Goal: Task Accomplishment & Management: Manage account settings

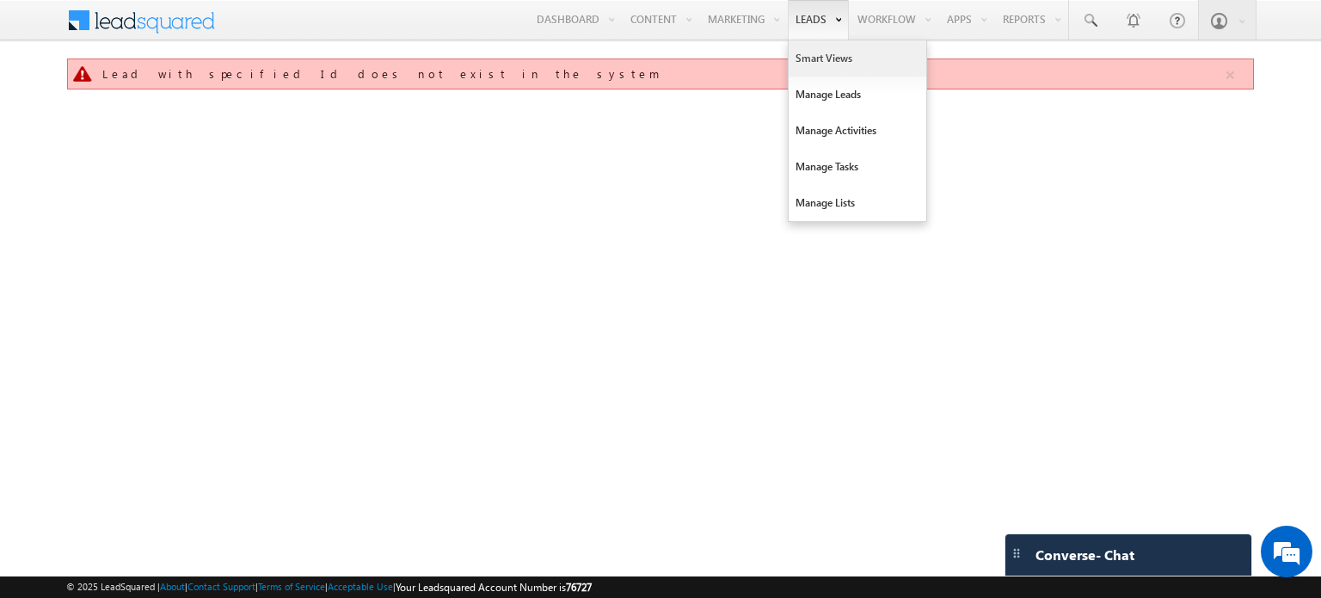
click at [823, 51] on link "Smart Views" at bounding box center [858, 58] width 138 height 36
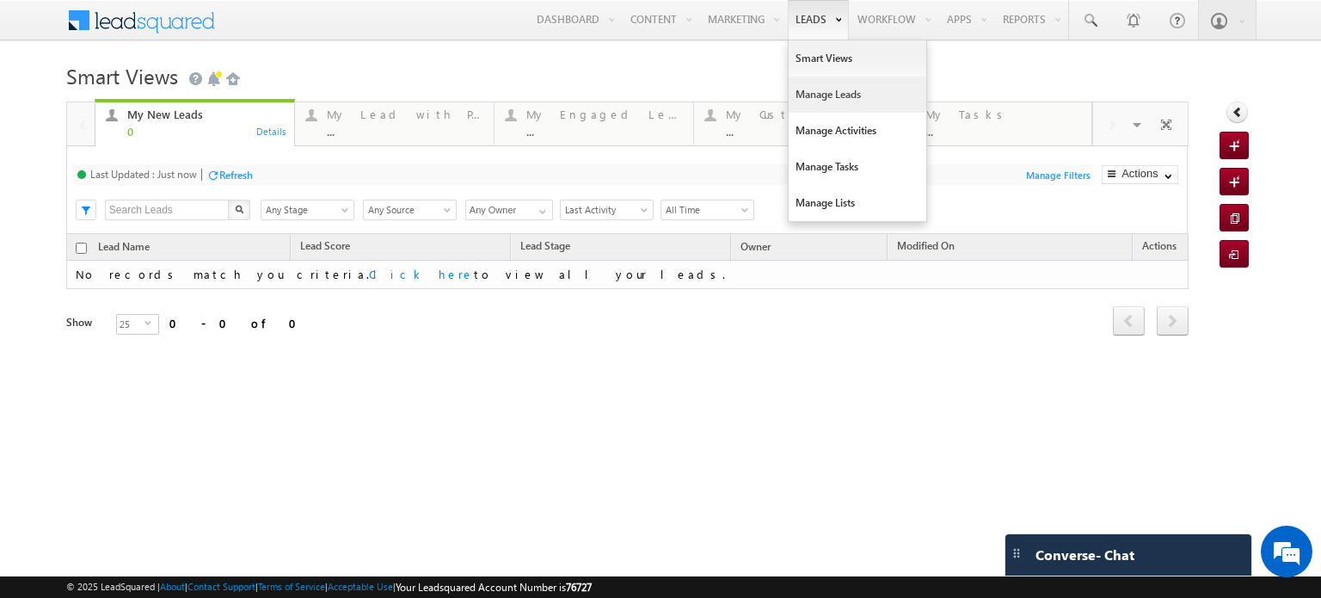
click at [811, 90] on link "Manage Leads" at bounding box center [858, 95] width 138 height 36
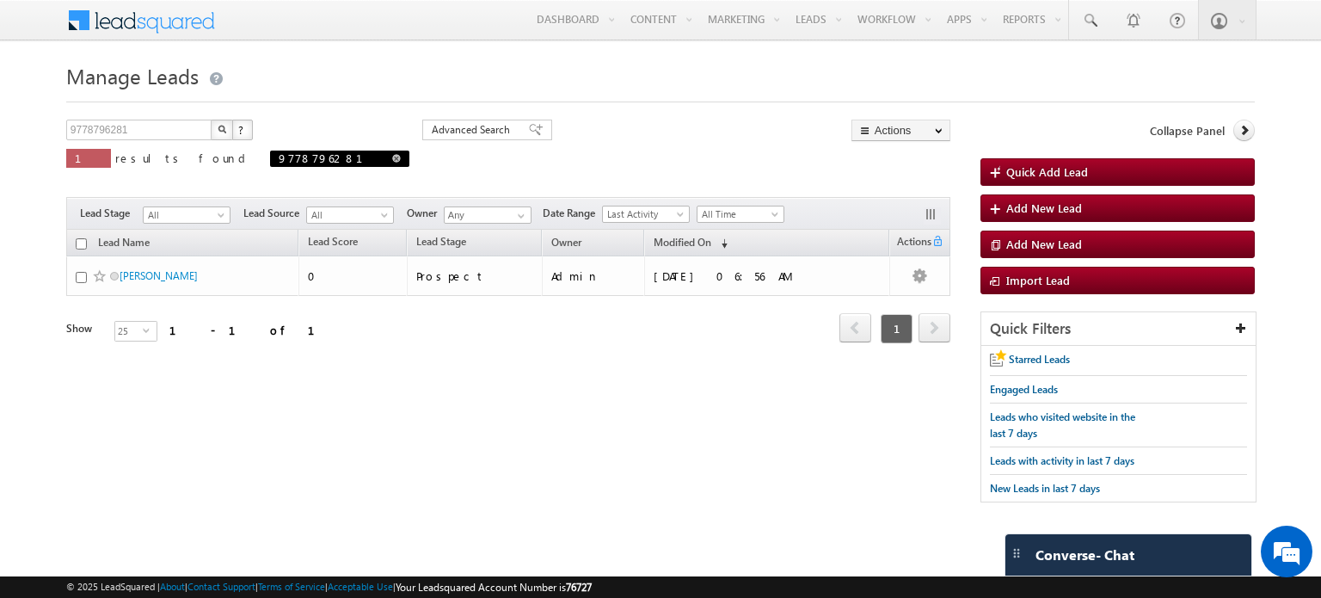
click at [392, 159] on span at bounding box center [396, 158] width 9 height 9
type input "Search Leads"
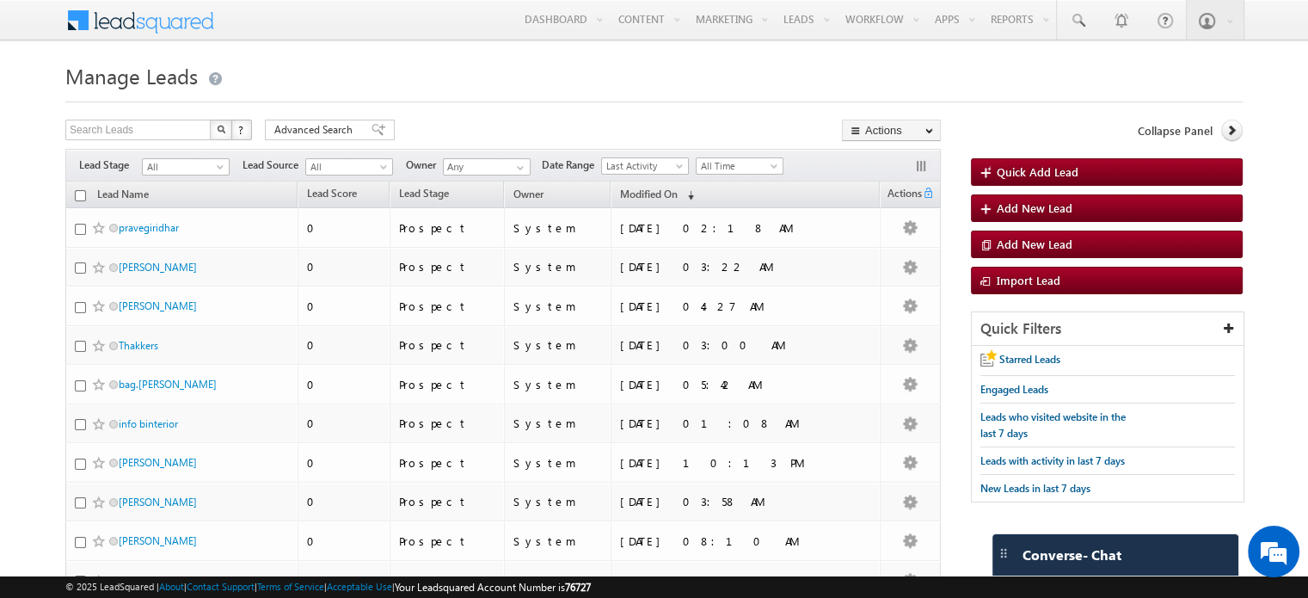
click at [82, 199] on input "checkbox" at bounding box center [80, 195] width 11 height 11
checkbox input "true"
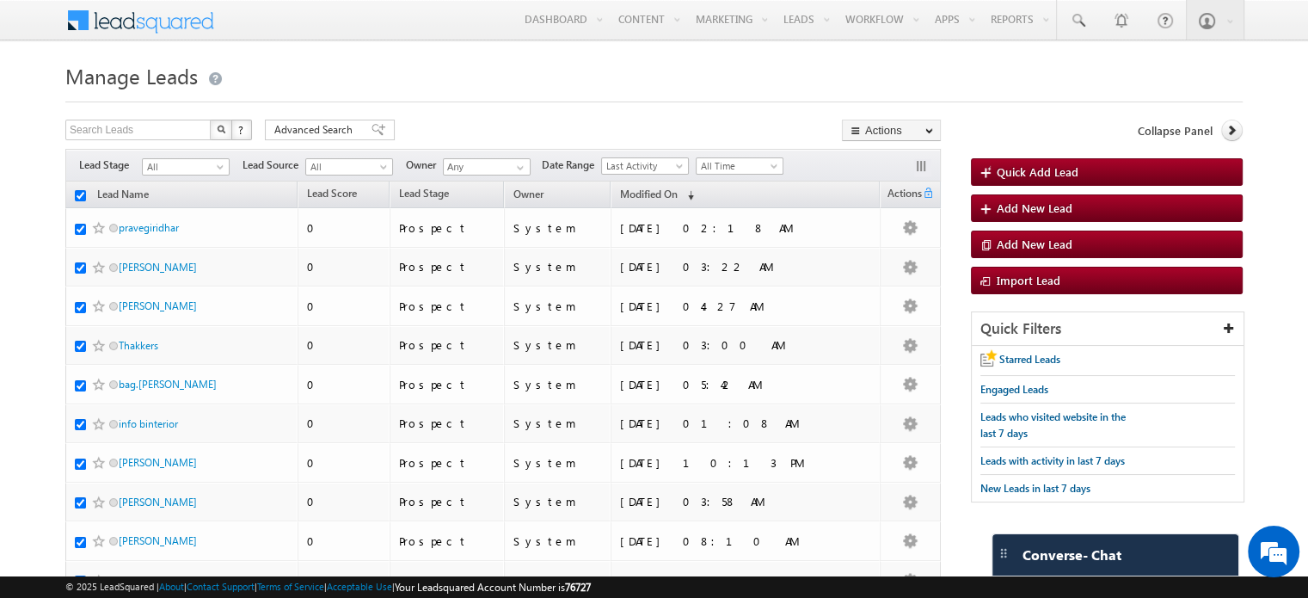
checkbox input "true"
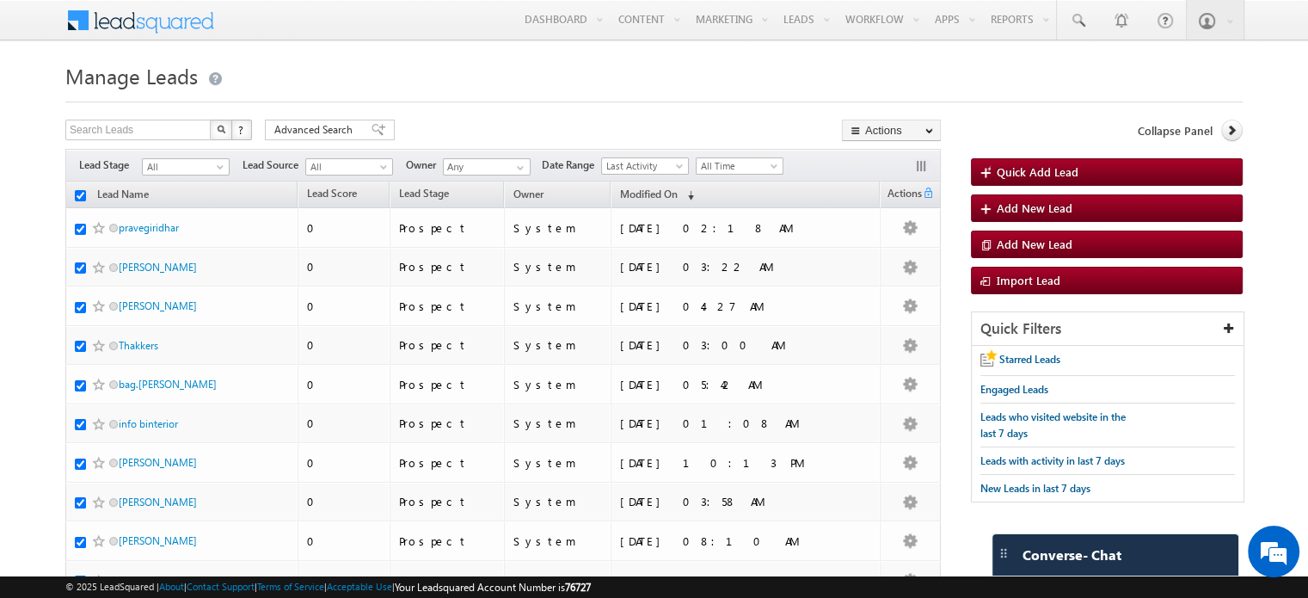
checkbox input "true"
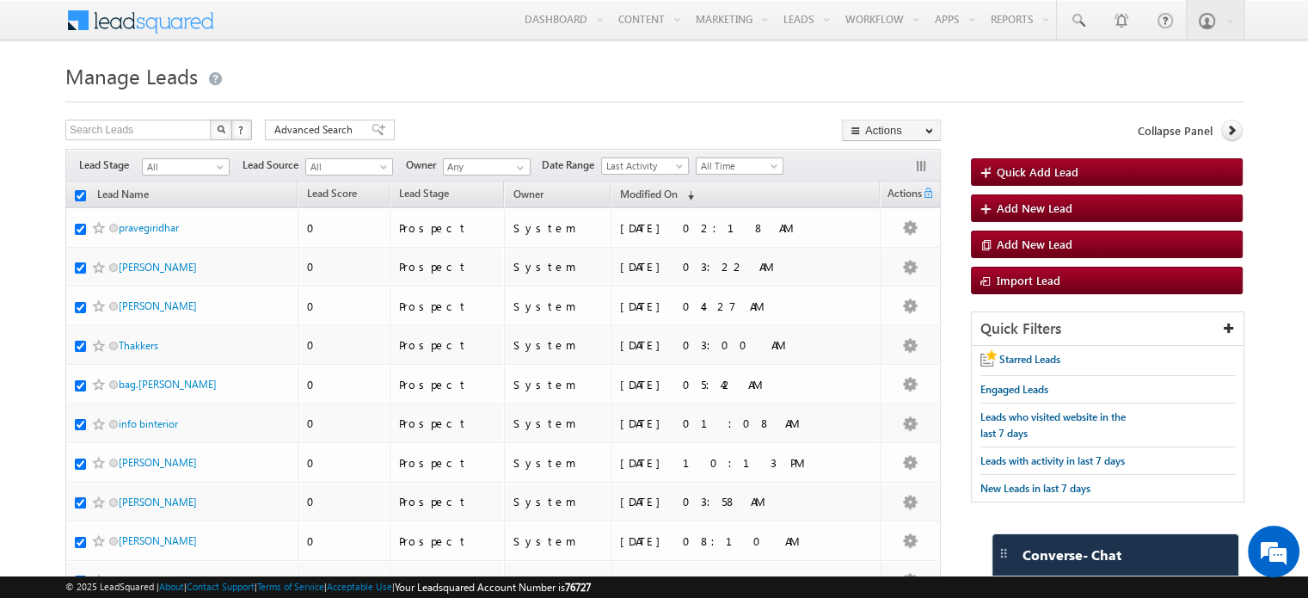
checkbox input "true"
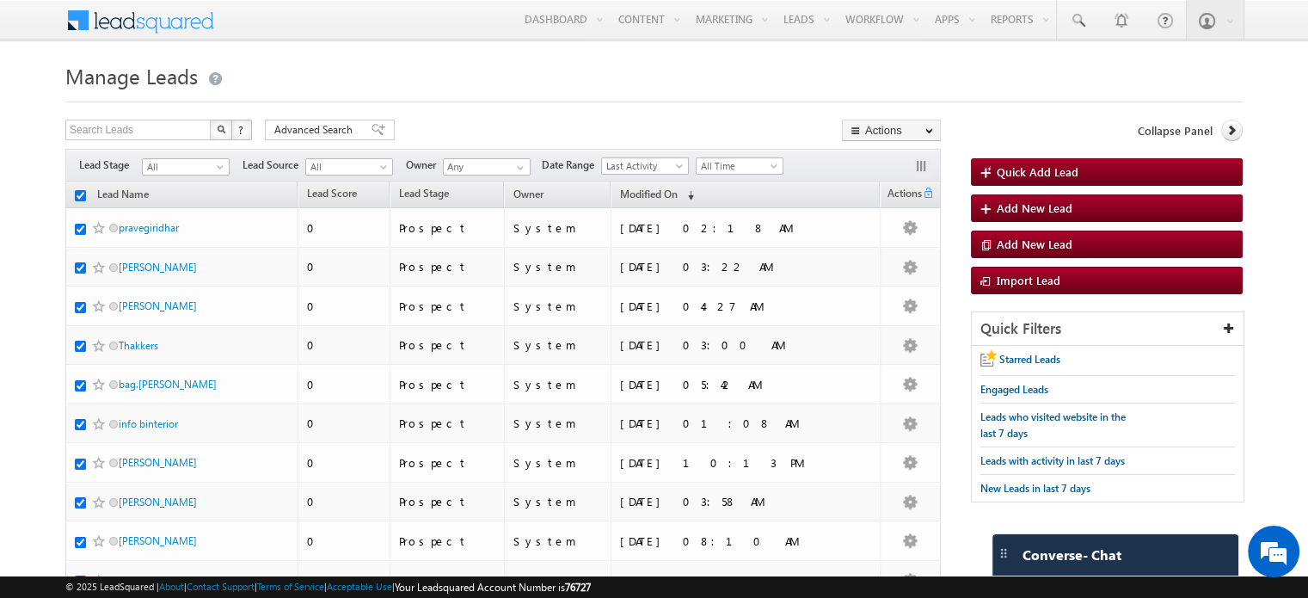
checkbox input "true"
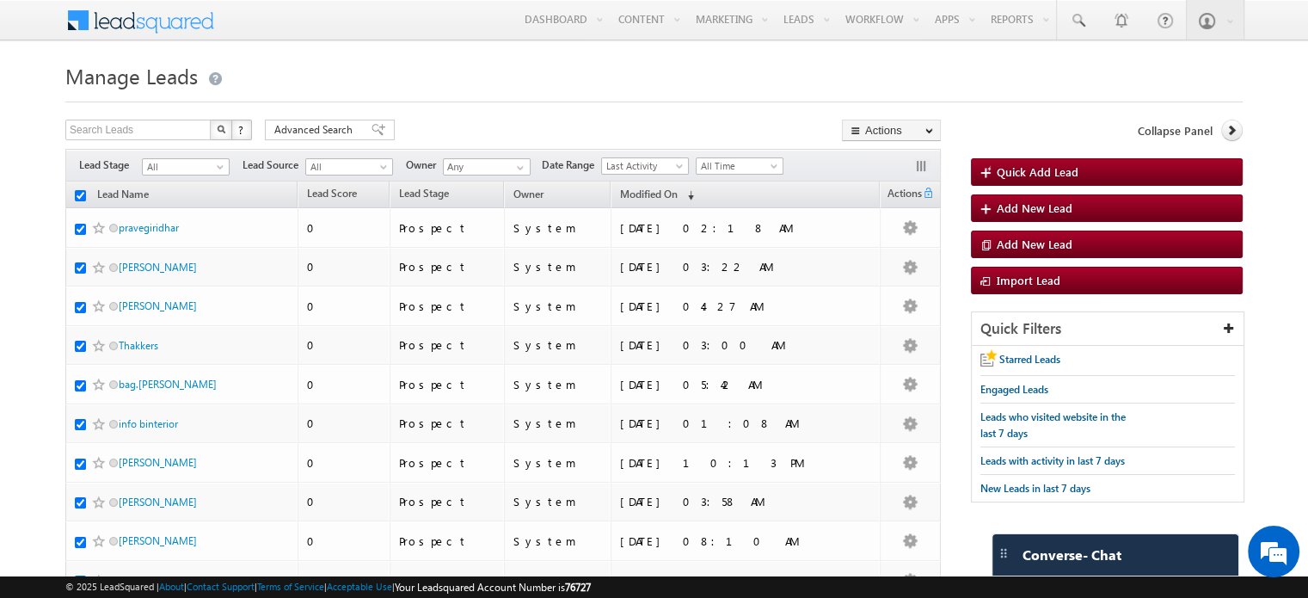
checkbox input "true"
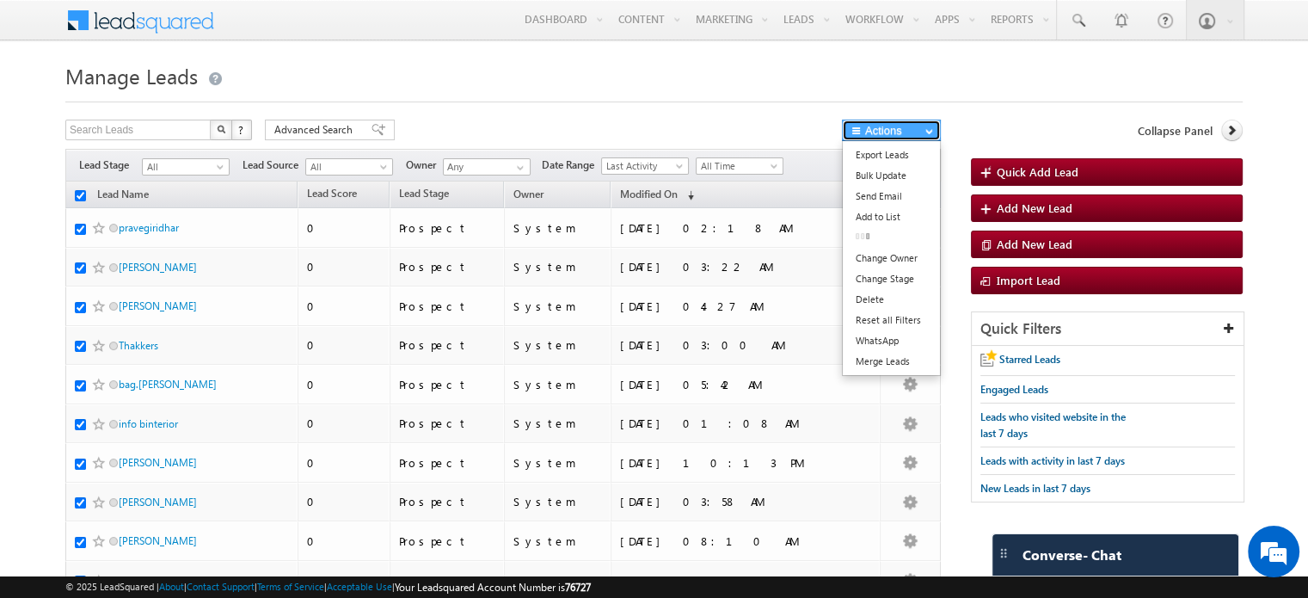
click at [871, 126] on button "Actions" at bounding box center [891, 131] width 99 height 22
click at [901, 334] on link "WhatsApp" at bounding box center [891, 340] width 97 height 21
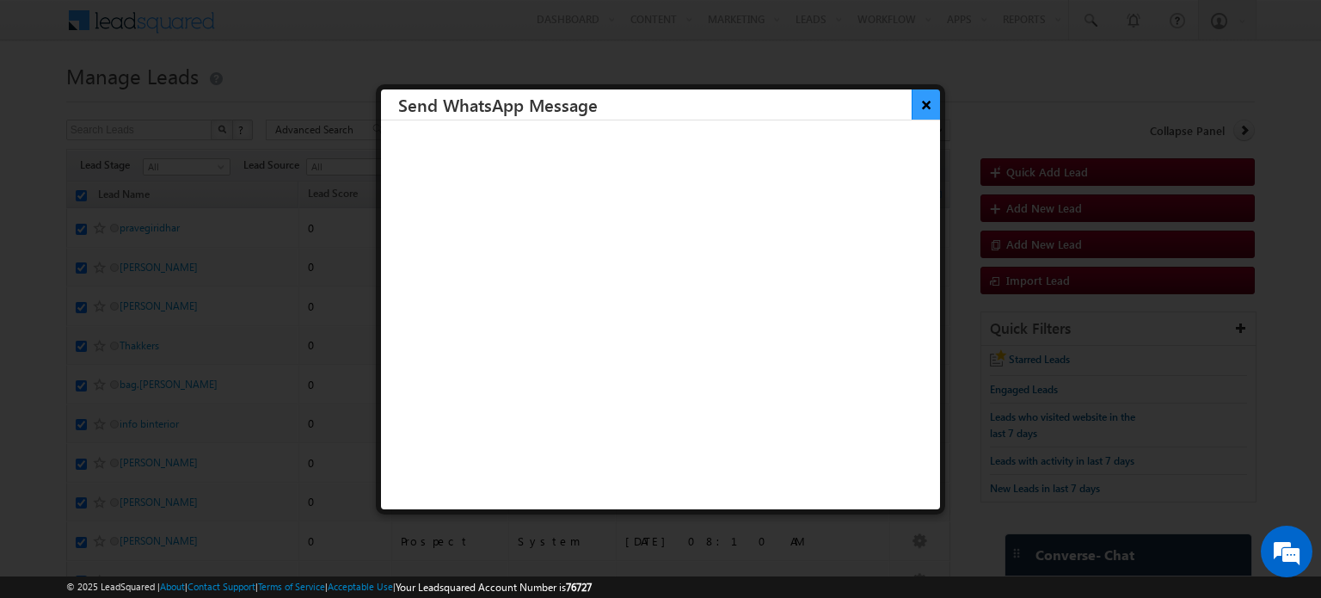
click at [915, 103] on button "×" at bounding box center [926, 104] width 28 height 30
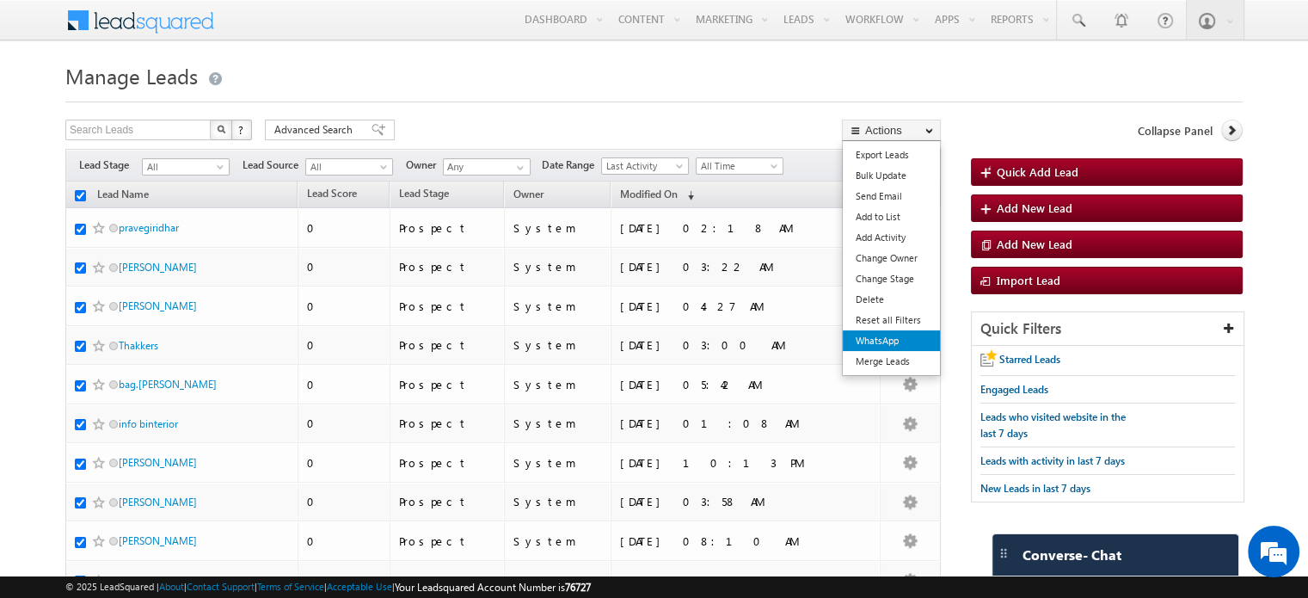
click at [901, 338] on link "WhatsApp" at bounding box center [891, 340] width 97 height 21
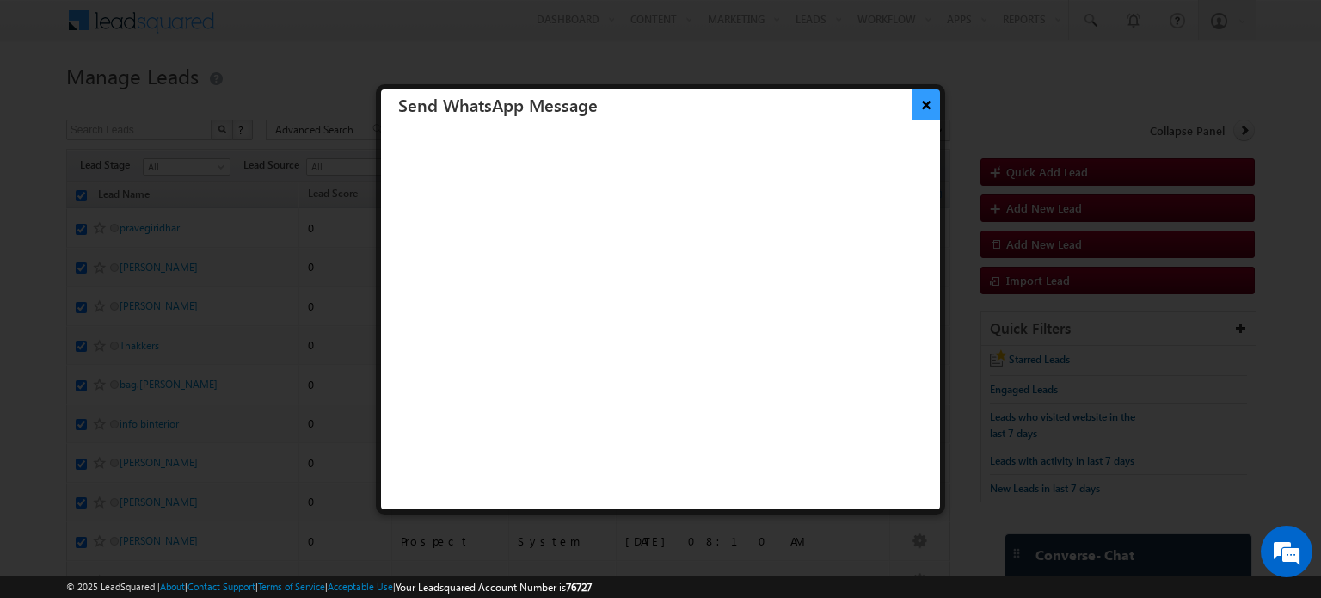
click at [916, 108] on button "×" at bounding box center [926, 104] width 28 height 30
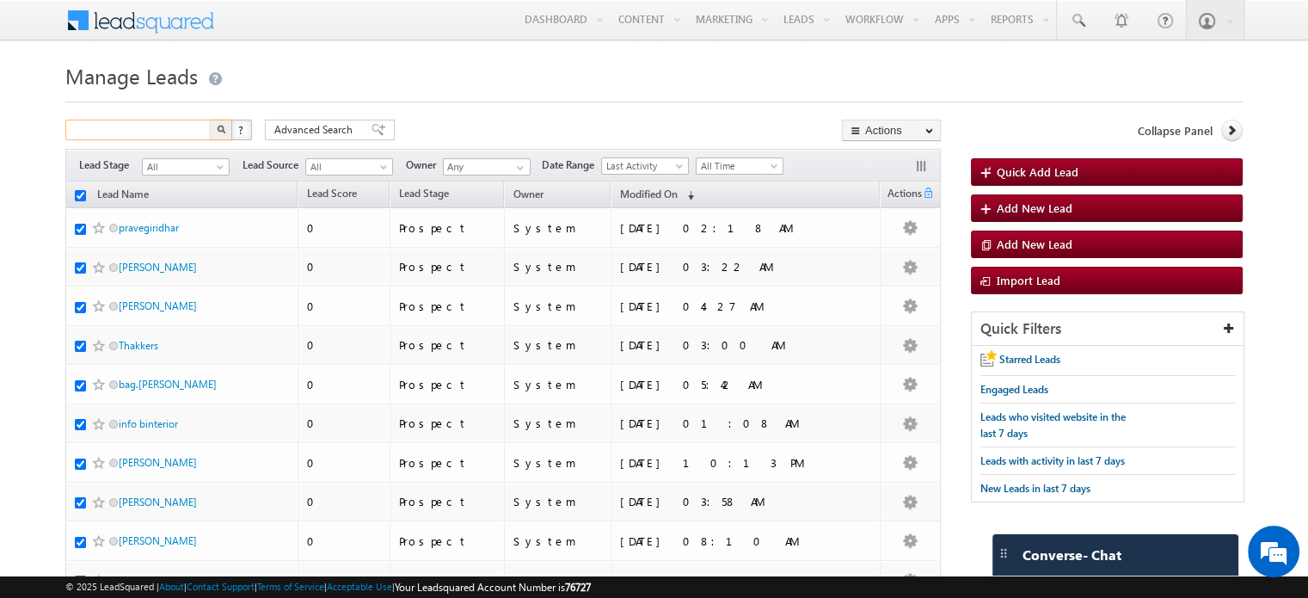
click at [132, 129] on input "text" at bounding box center [138, 130] width 147 height 21
type input "97787"
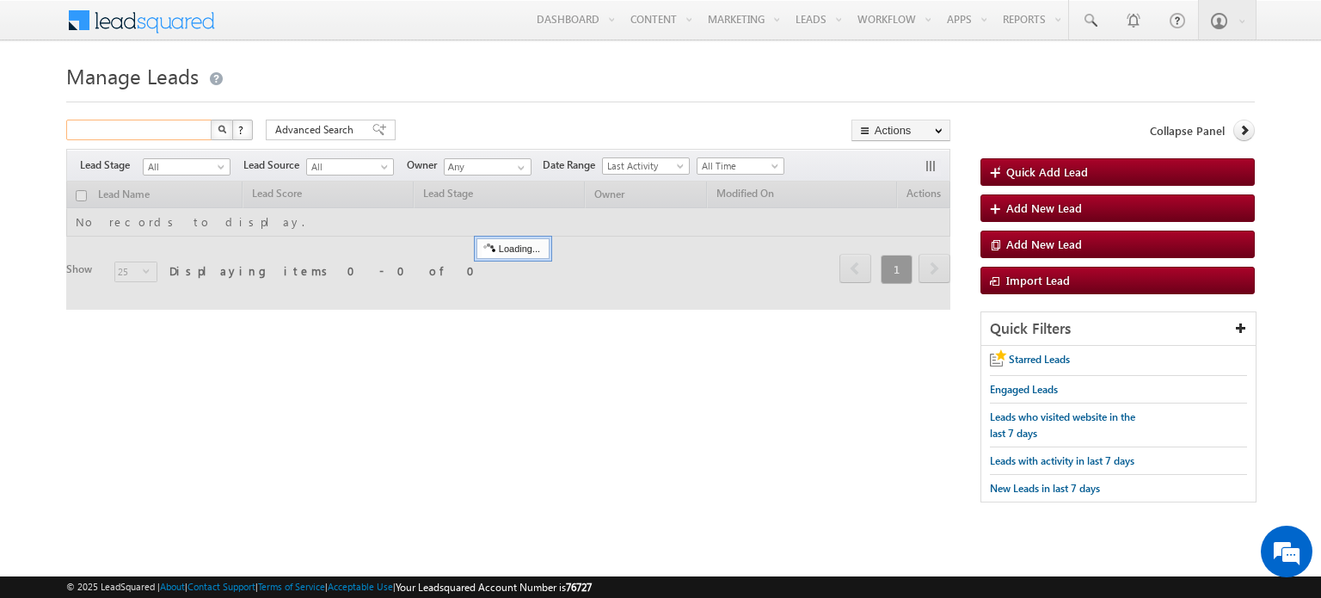
click at [123, 131] on input "text" at bounding box center [139, 130] width 147 height 21
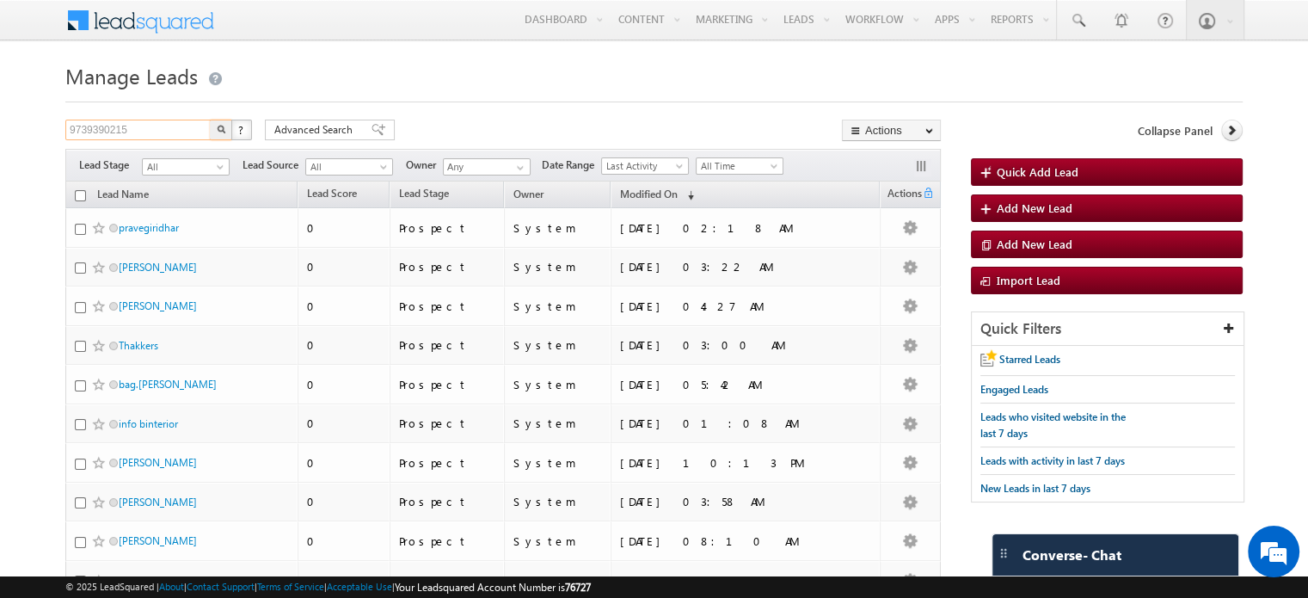
type input "9739390215"
click at [210, 120] on button "button" at bounding box center [221, 130] width 22 height 21
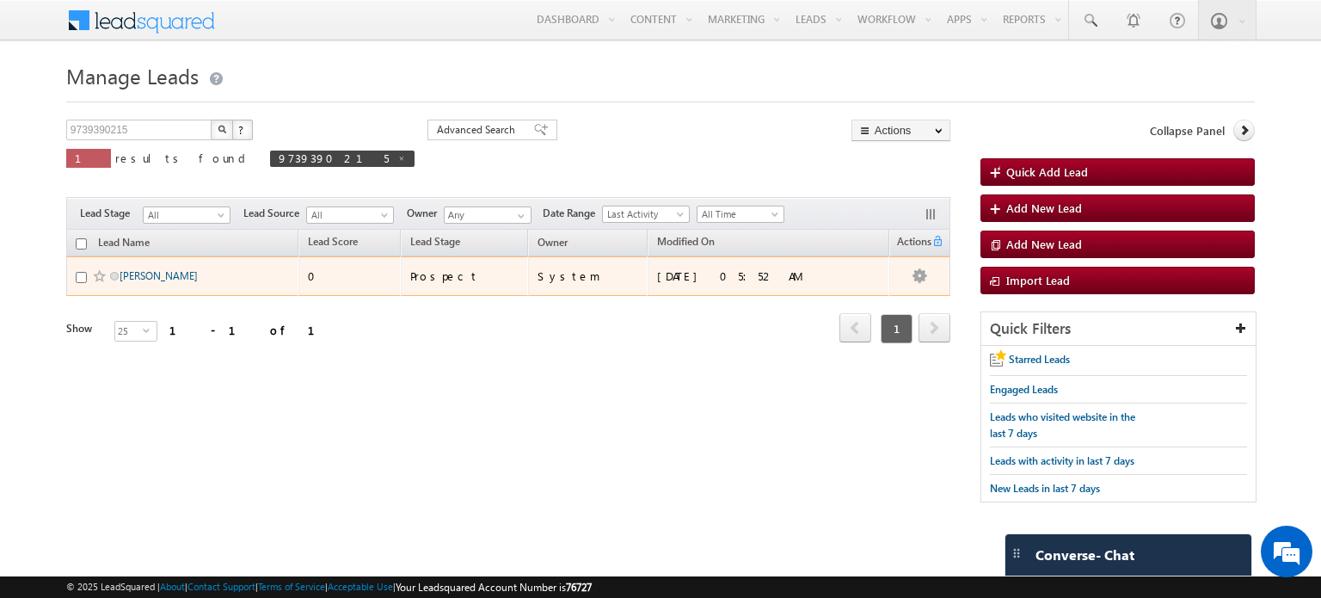
click at [127, 280] on link "[PERSON_NAME]" at bounding box center [159, 275] width 78 height 13
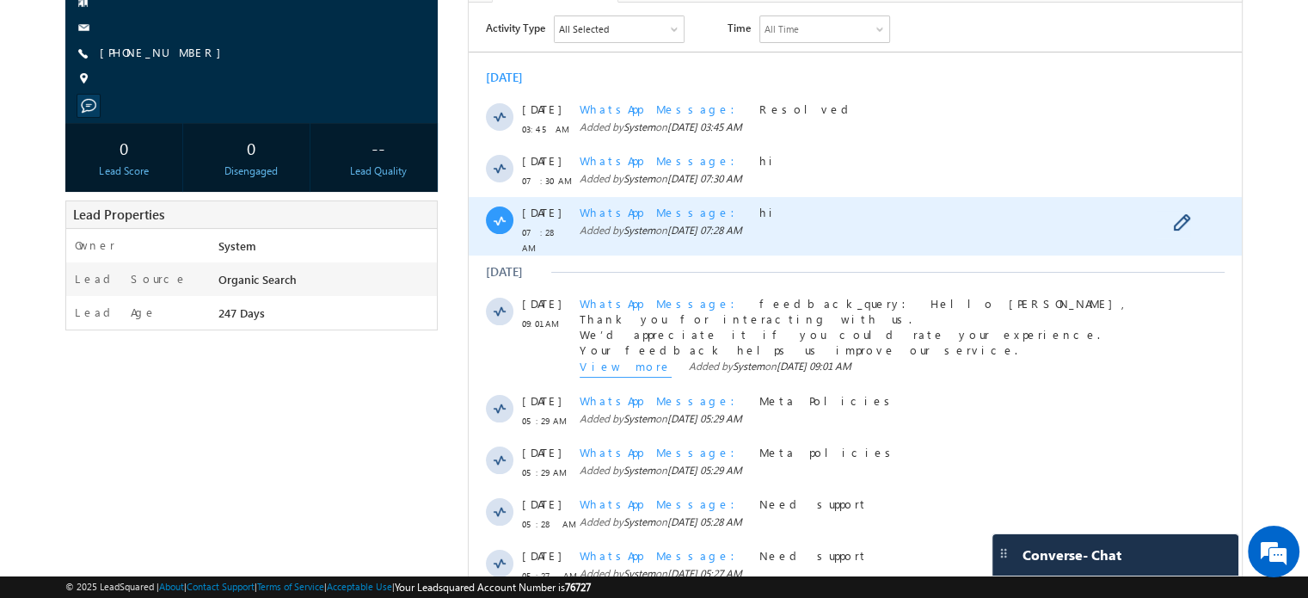
scroll to position [258, 0]
